Goal: Navigation & Orientation: Go to known website

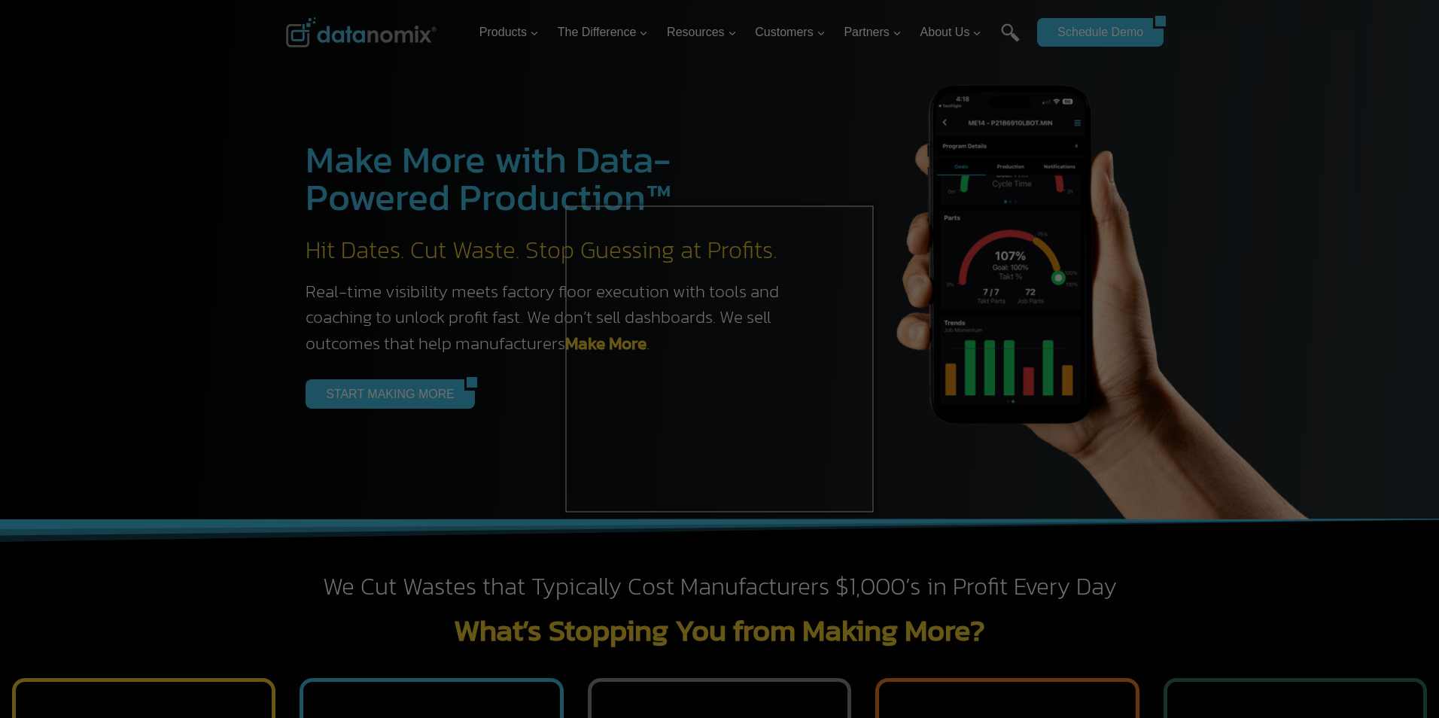
click at [734, 123] on div at bounding box center [727, 363] width 1454 height 726
click at [235, 468] on div at bounding box center [727, 363] width 1454 height 726
click at [1107, 87] on div at bounding box center [727, 363] width 1454 height 726
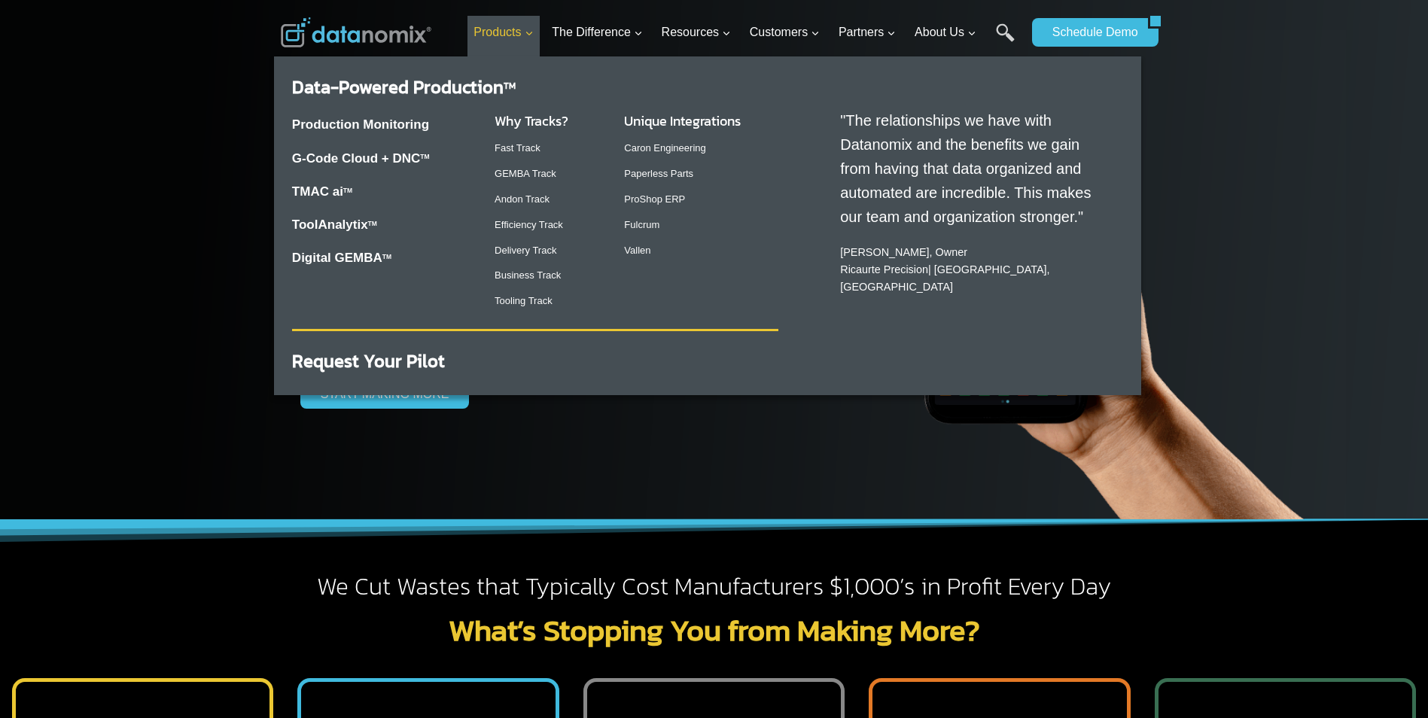
click at [483, 31] on span "Products Expand" at bounding box center [503, 33] width 59 height 20
